Goal: Task Accomplishment & Management: Use online tool/utility

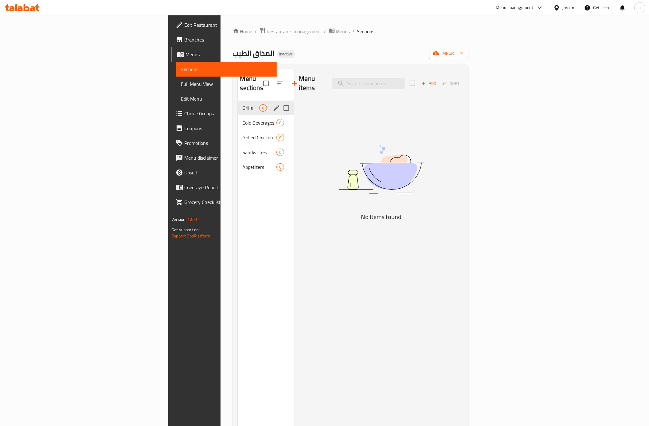
click at [280, 101] on input "Menu sections" at bounding box center [286, 107] width 13 height 13
checkbox input "true"
click at [280, 116] on input "Menu sections" at bounding box center [286, 122] width 13 height 13
checkbox input "true"
click at [280, 131] on input "Menu sections" at bounding box center [286, 137] width 13 height 13
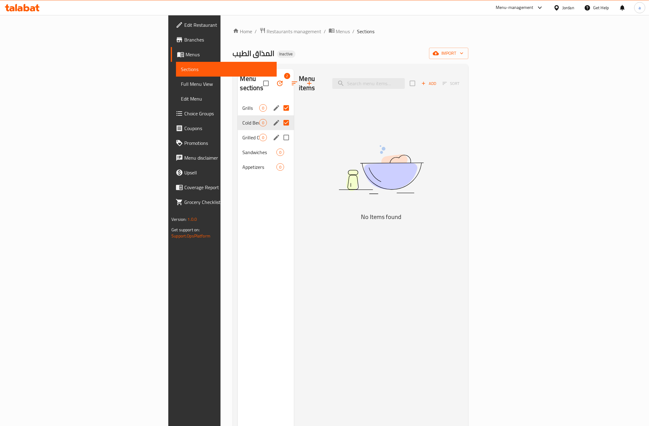
checkbox input "true"
click at [280, 146] on input "Menu sections" at bounding box center [286, 152] width 13 height 13
checkbox input "true"
click at [280, 160] on input "Menu sections" at bounding box center [286, 166] width 13 height 13
checkbox input "true"
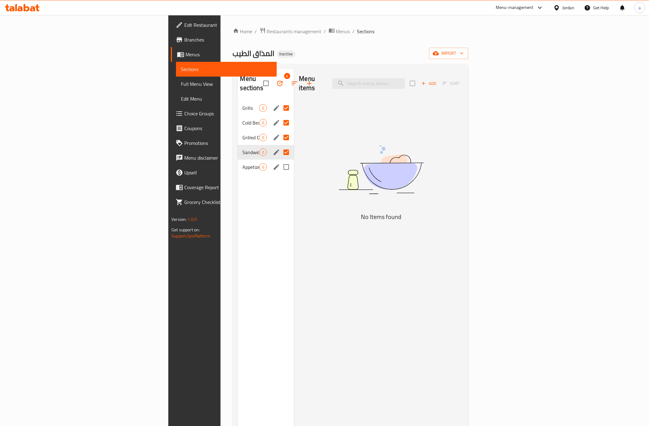
checkbox input "true"
click at [277, 82] on icon "button" at bounding box center [280, 84] width 6 height 6
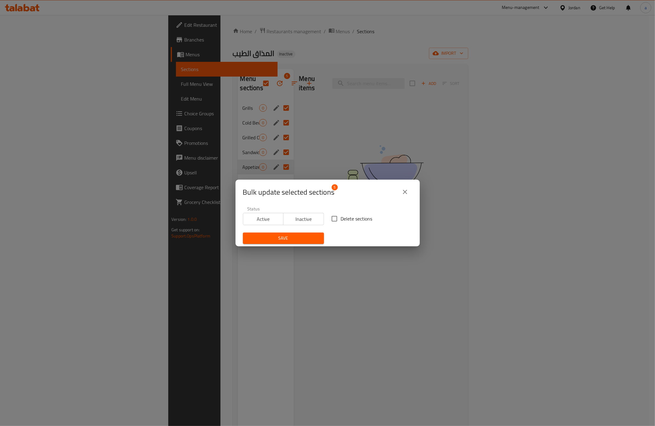
click at [330, 219] on input "Delete sections" at bounding box center [334, 218] width 13 height 13
checkbox input "true"
click at [304, 236] on span "Save" at bounding box center [283, 238] width 71 height 8
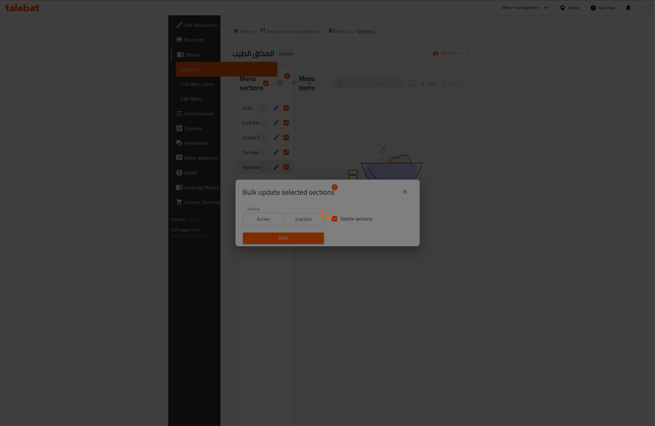
checkbox input "false"
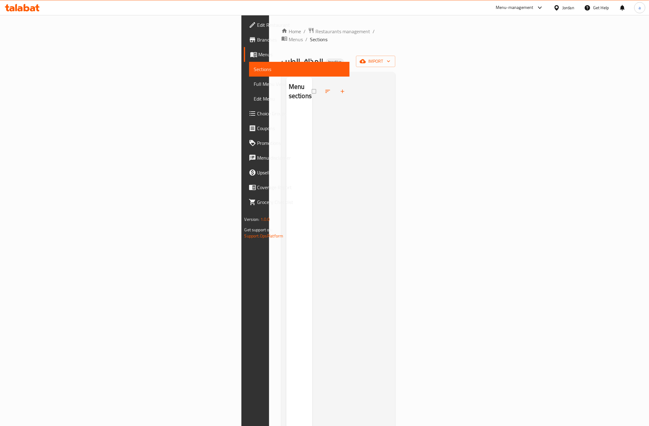
click at [259, 56] on span "Menus" at bounding box center [302, 54] width 86 height 7
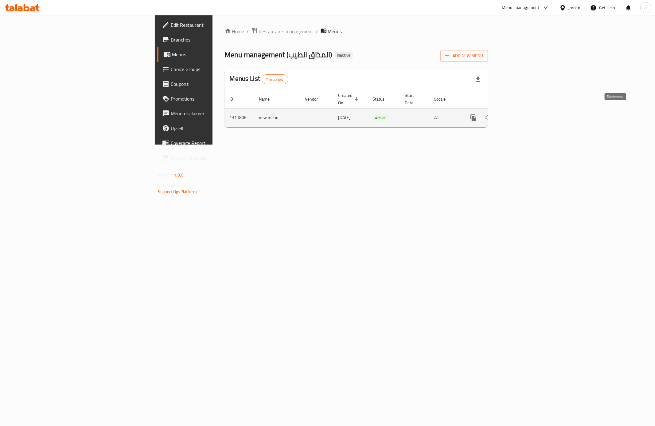
click at [506, 115] on icon "enhanced table" at bounding box center [503, 118] width 4 height 6
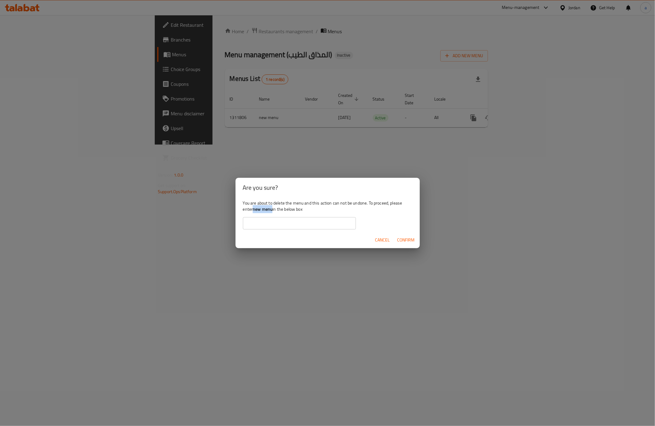
drag, startPoint x: 254, startPoint y: 210, endPoint x: 272, endPoint y: 210, distance: 17.8
click at [272, 210] on b "new menu" at bounding box center [263, 209] width 20 height 8
copy b "new menu"
click at [281, 224] on input "text" at bounding box center [299, 223] width 113 height 12
paste input "new menu"
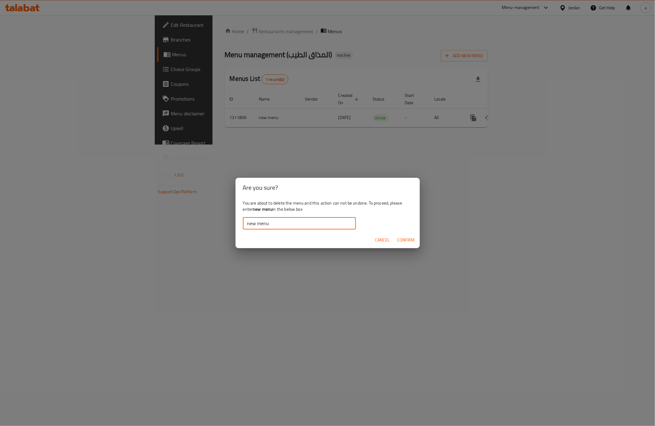
type input "new menu"
click at [410, 242] on span "Confirm" at bounding box center [407, 240] width 18 height 8
